Goal: Information Seeking & Learning: Learn about a topic

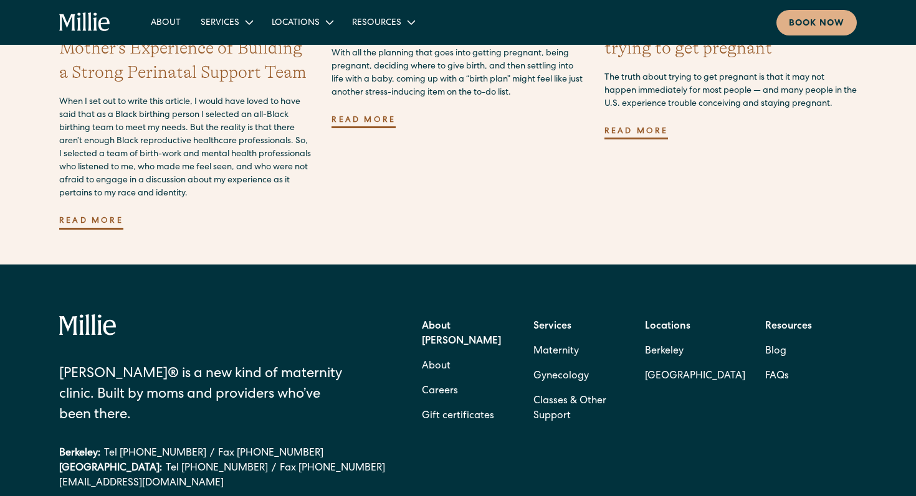
scroll to position [3665, 0]
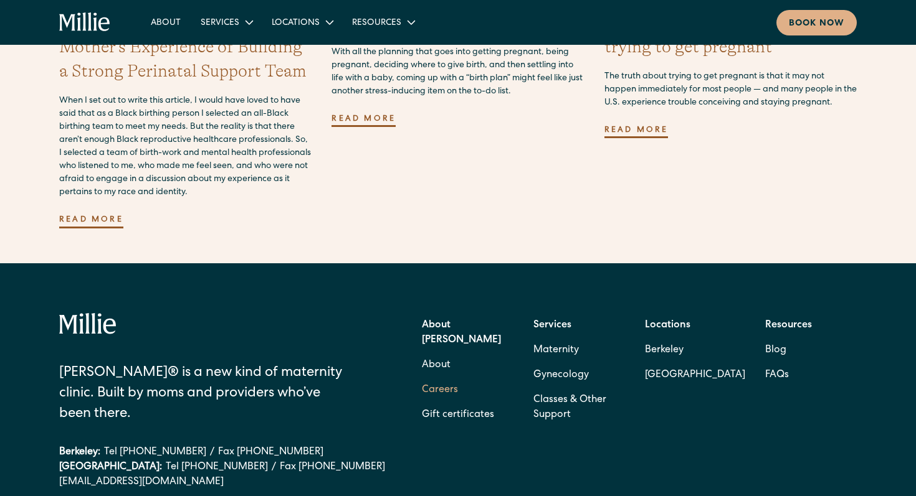
click at [442, 378] on link "Careers" at bounding box center [440, 390] width 36 height 25
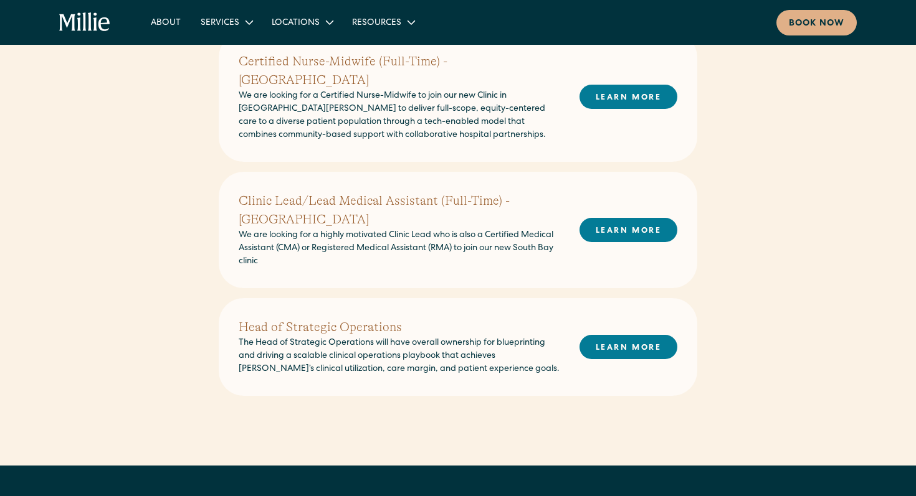
scroll to position [730, 0]
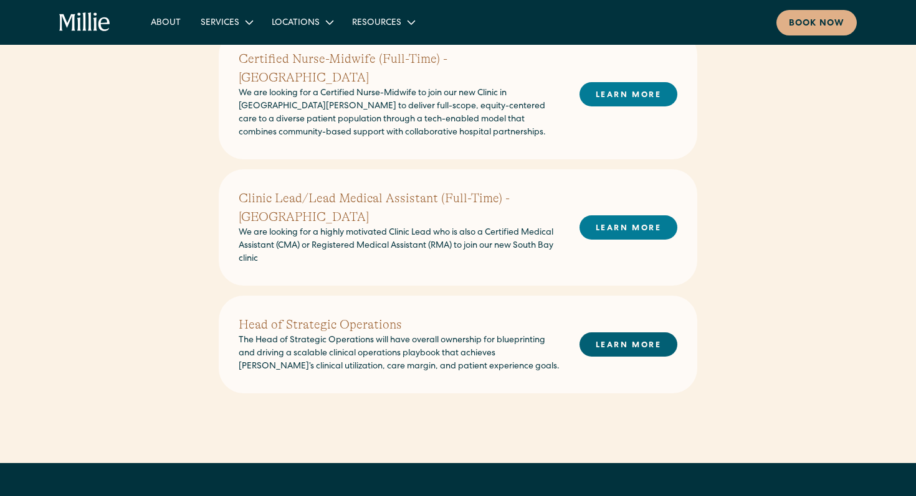
click at [622, 333] on link "LEARN MORE" at bounding box center [628, 345] width 98 height 24
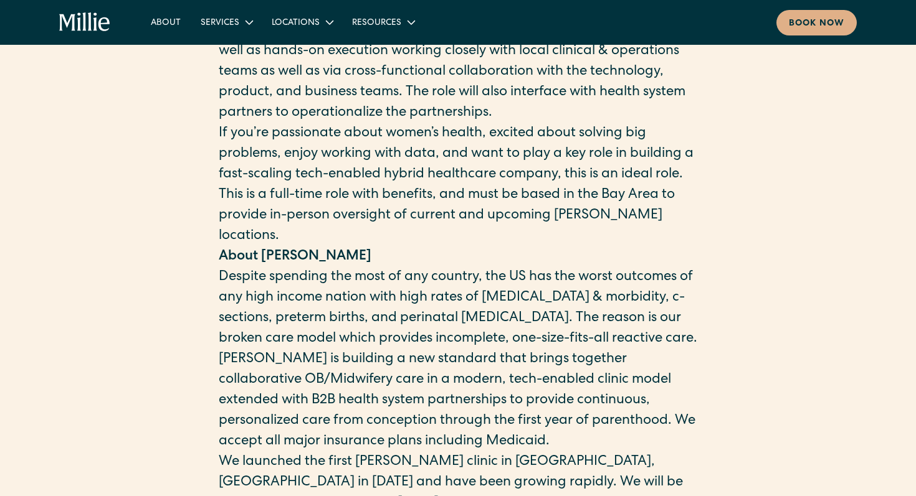
scroll to position [540, 0]
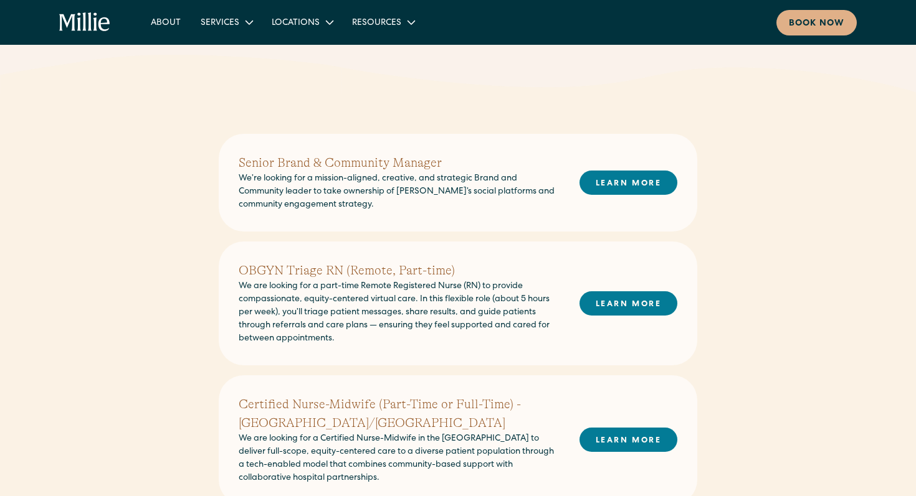
scroll to position [237, 0]
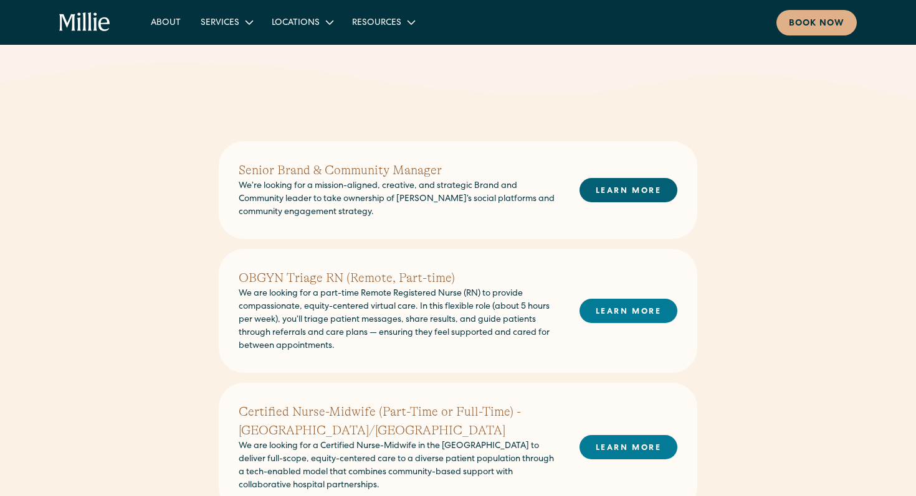
click at [624, 191] on link "LEARN MORE" at bounding box center [628, 190] width 98 height 24
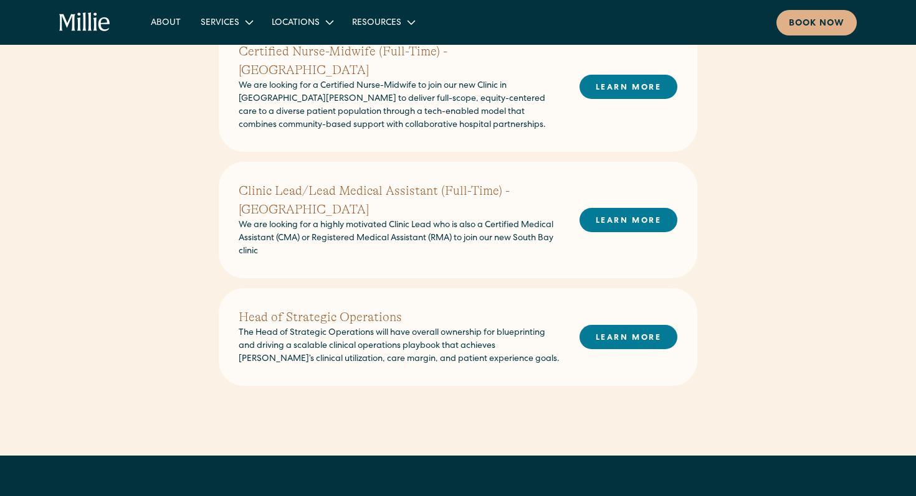
scroll to position [1095, 0]
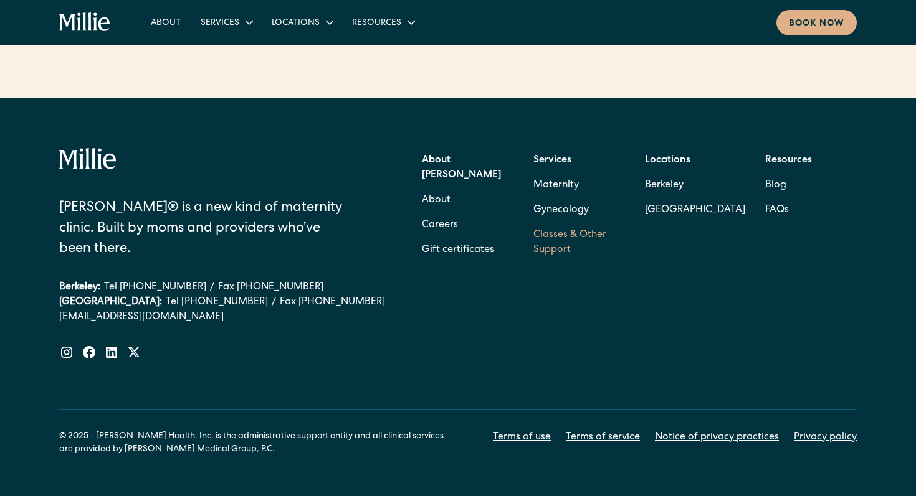
click at [556, 223] on link "Classes & Other Support" at bounding box center [579, 243] width 92 height 40
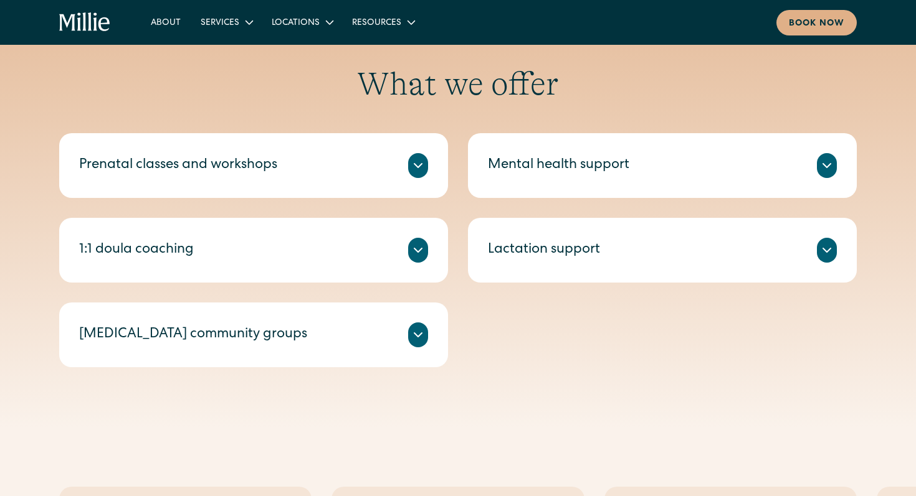
scroll to position [447, 0]
click at [421, 166] on icon at bounding box center [417, 165] width 15 height 15
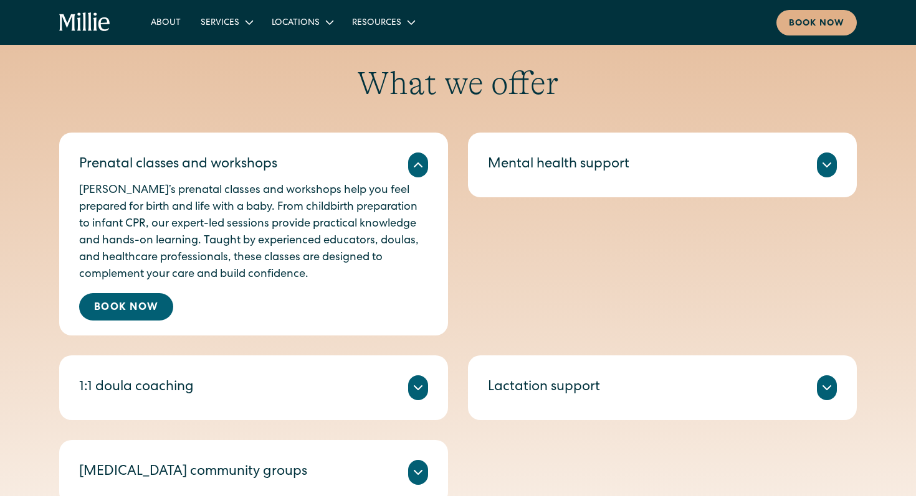
click at [409, 388] on div at bounding box center [418, 388] width 20 height 25
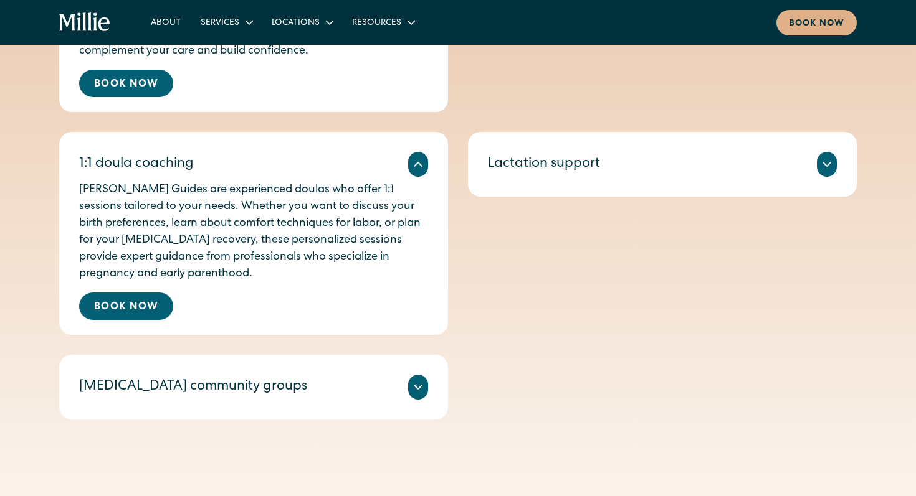
scroll to position [688, 0]
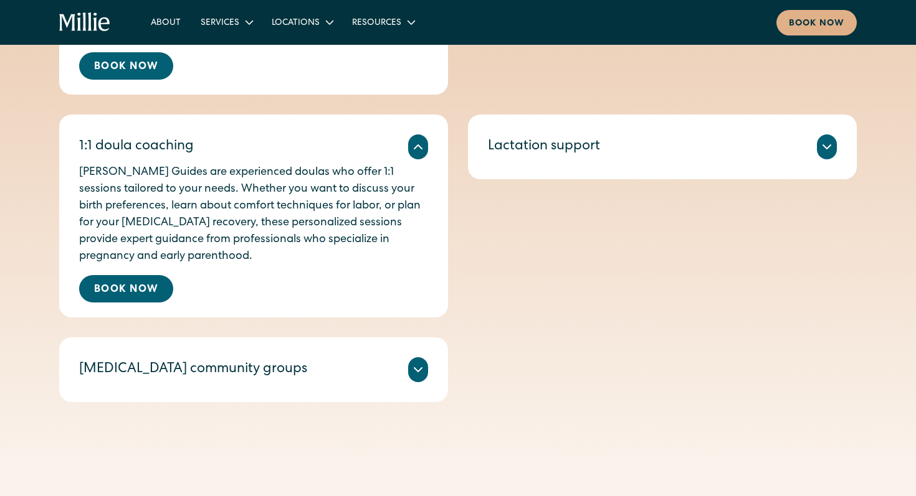
click at [415, 377] on div at bounding box center [418, 370] width 20 height 25
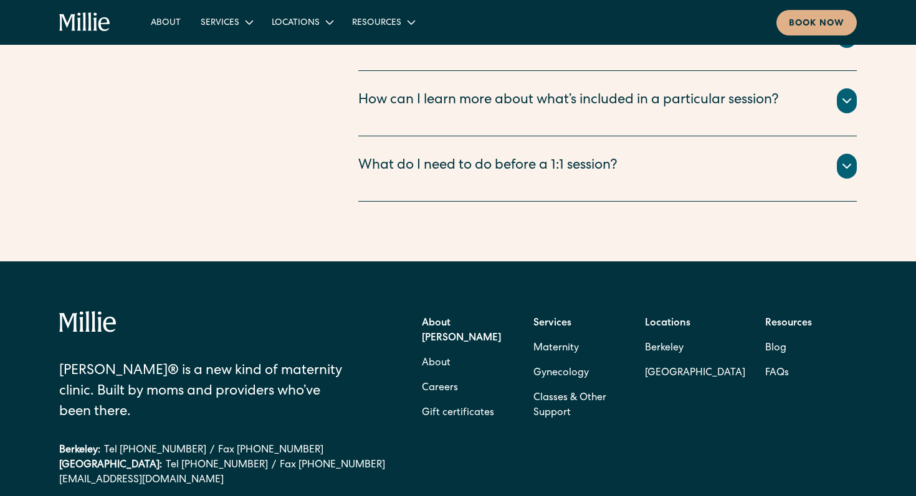
scroll to position [2266, 0]
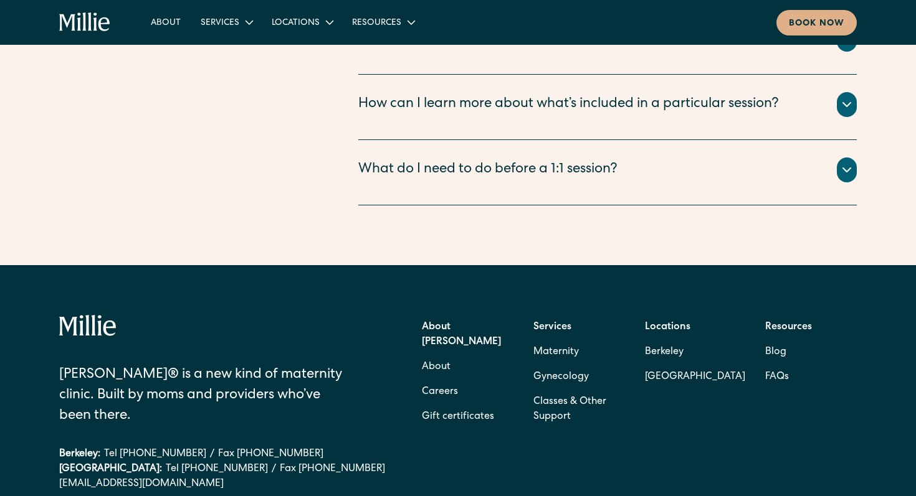
click at [636, 158] on div "What do I need to do before a 1:1 session?" at bounding box center [607, 170] width 498 height 25
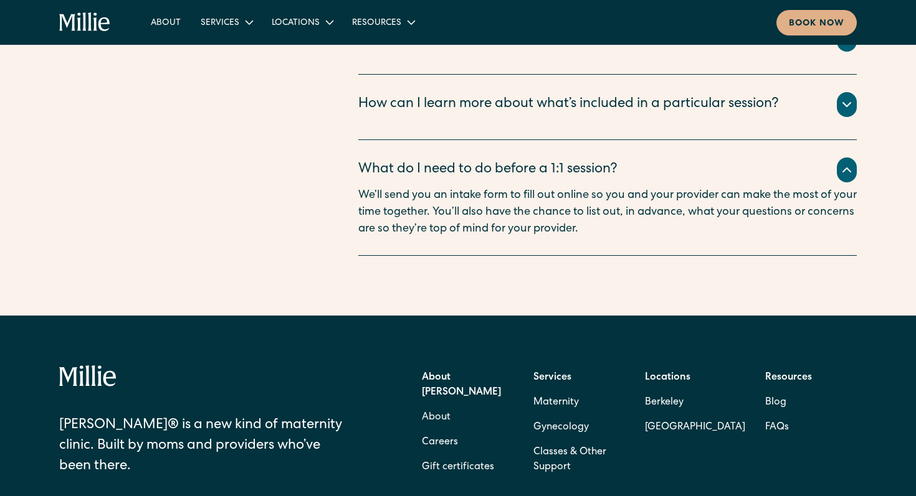
click at [637, 95] on div "How can I learn more about what’s included in a particular session?" at bounding box center [568, 105] width 420 height 21
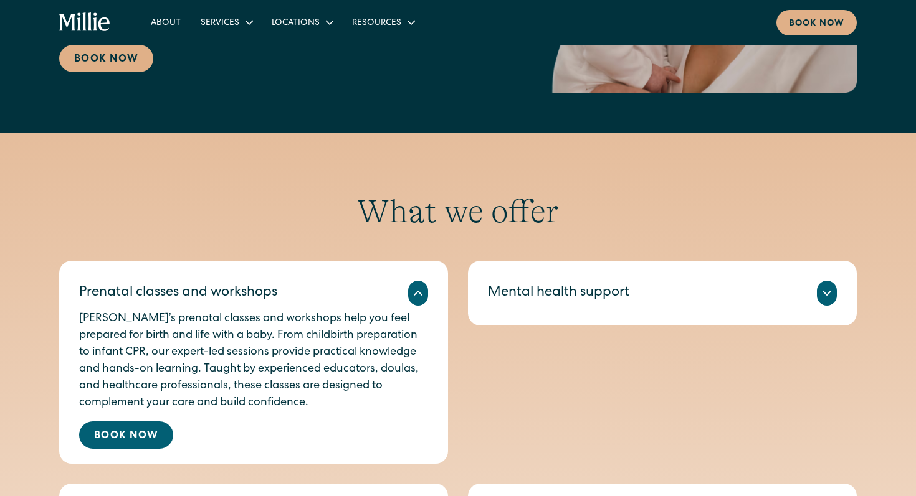
scroll to position [0, 0]
